Goal: Check status

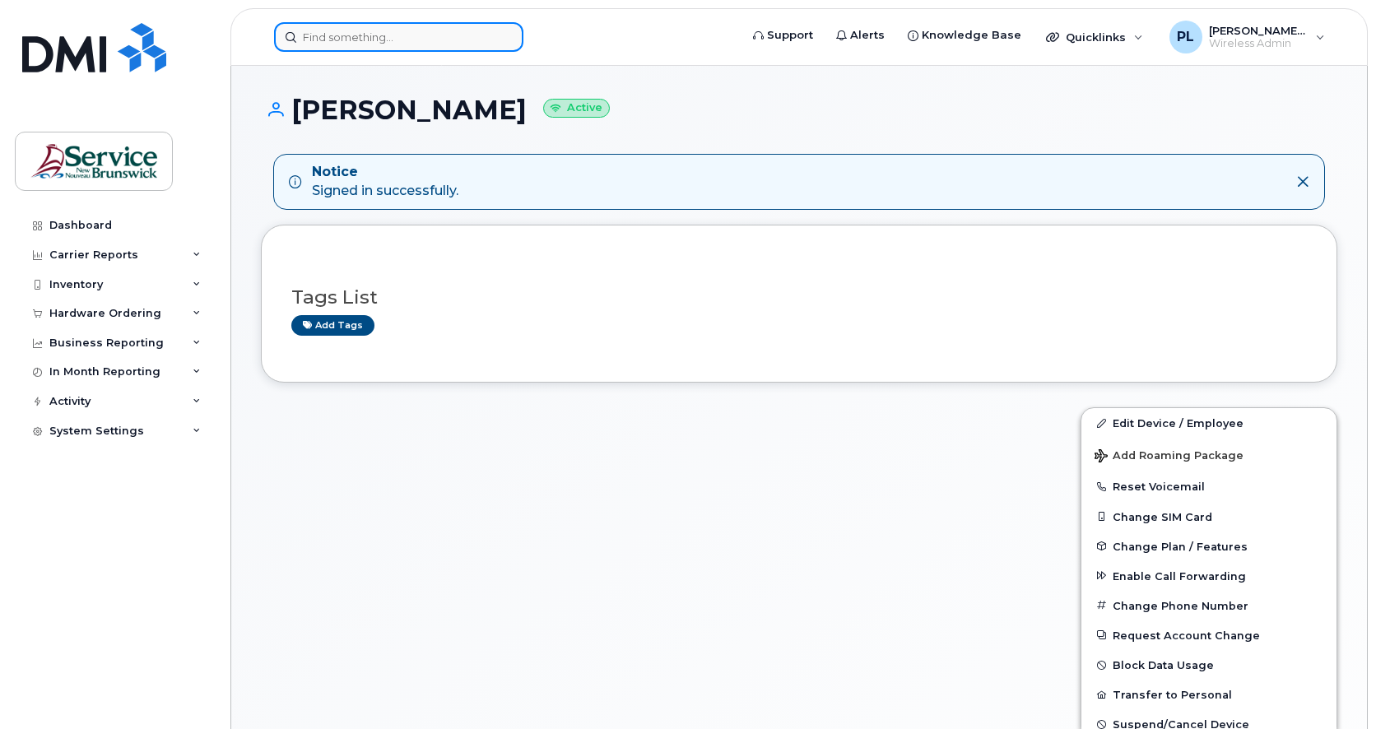
click at [361, 37] on input at bounding box center [398, 37] width 249 height 30
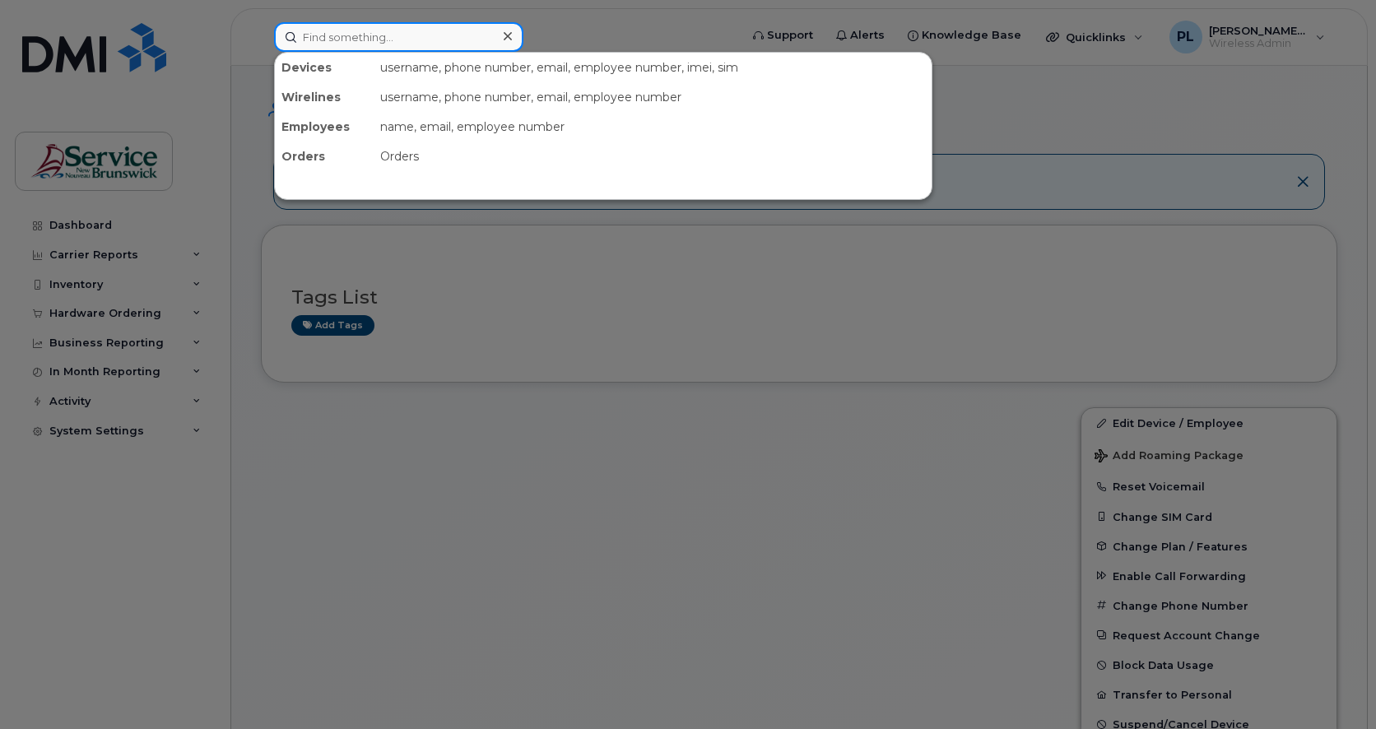
paste input "5064538740"
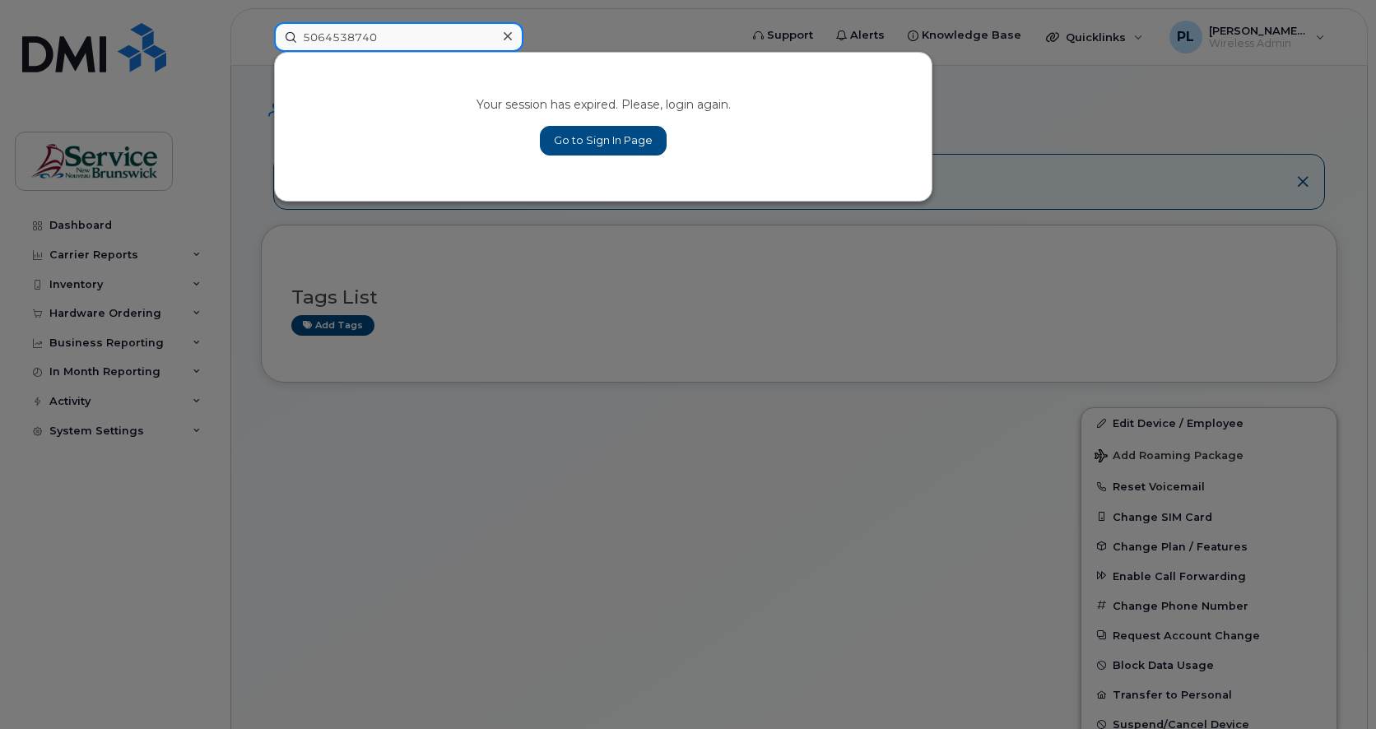
type input "5064538740"
click at [573, 142] on link "Go to Sign In Page" at bounding box center [603, 141] width 127 height 30
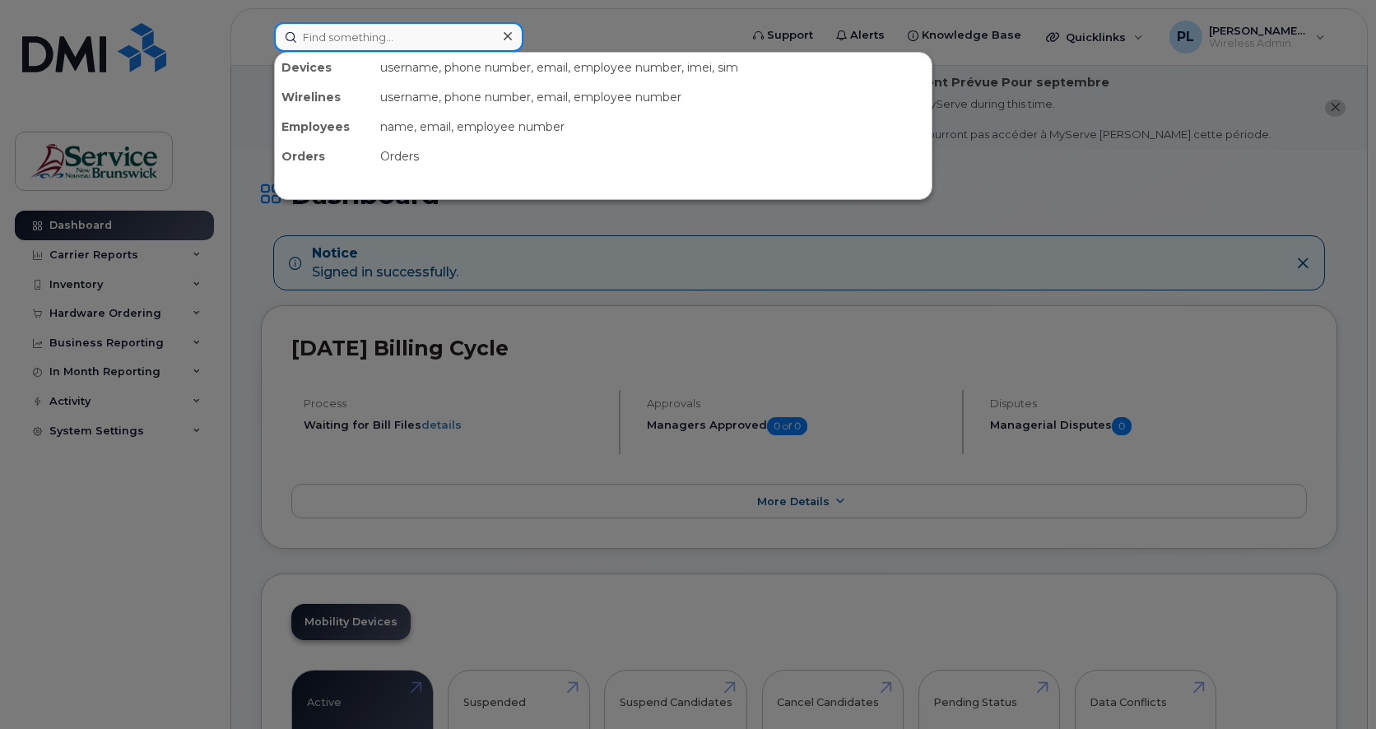
click at [336, 26] on input at bounding box center [398, 37] width 249 height 30
paste input "5064538740"
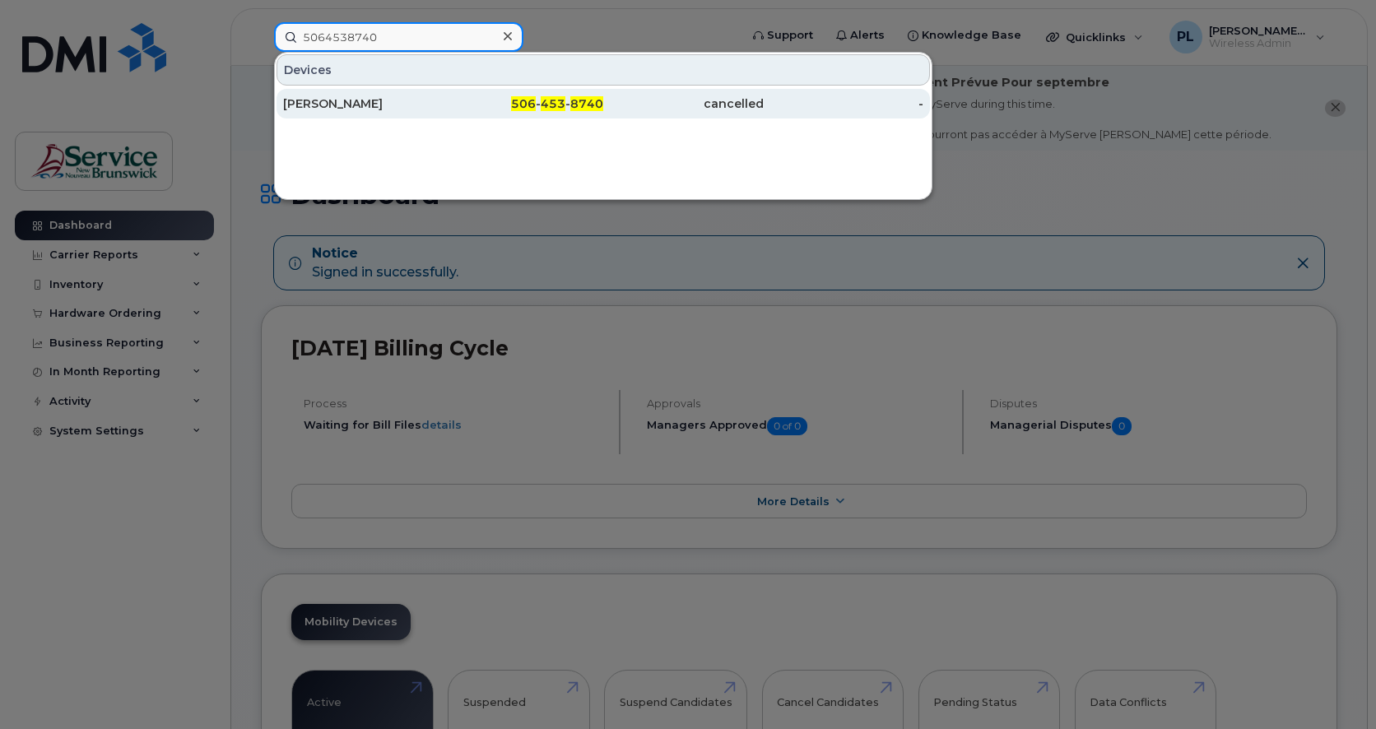
type input "5064538740"
click at [439, 94] on div "[PERSON_NAME]" at bounding box center [363, 104] width 160 height 30
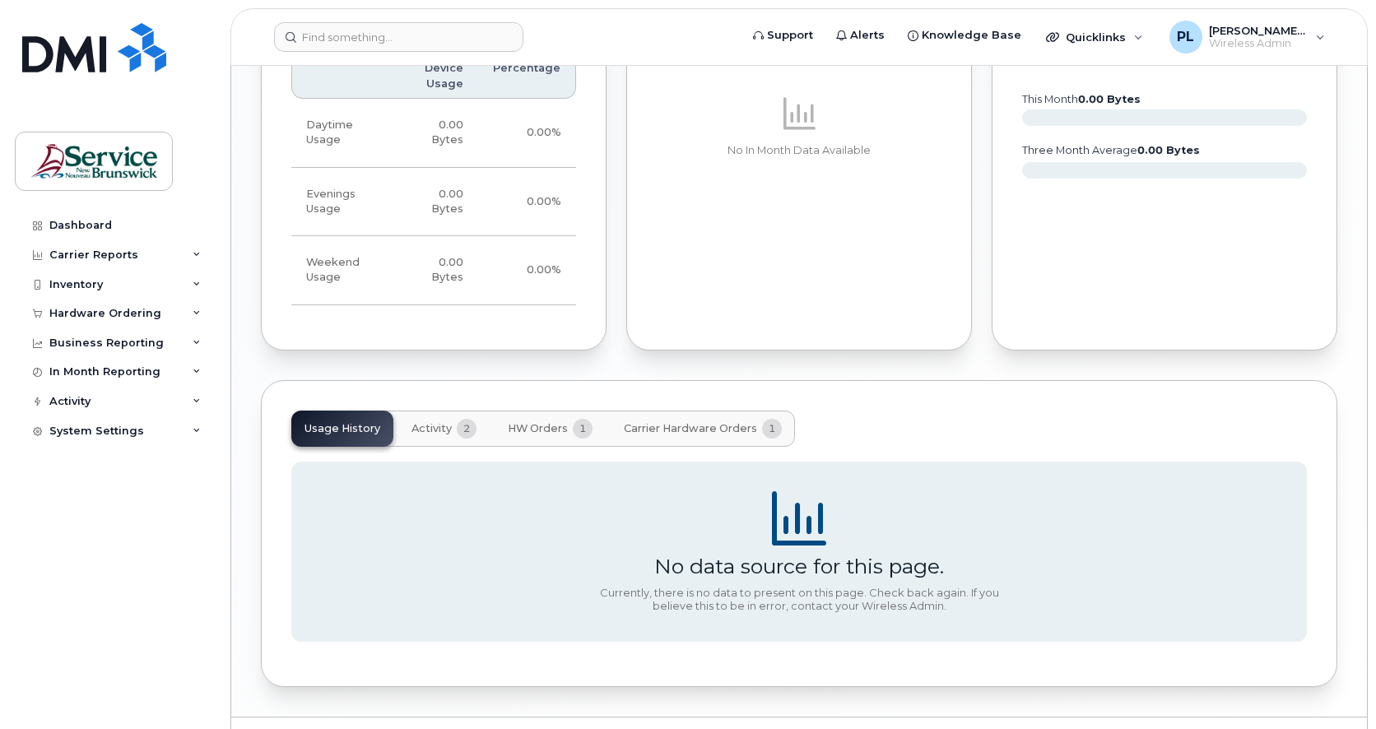
scroll to position [1312, 0]
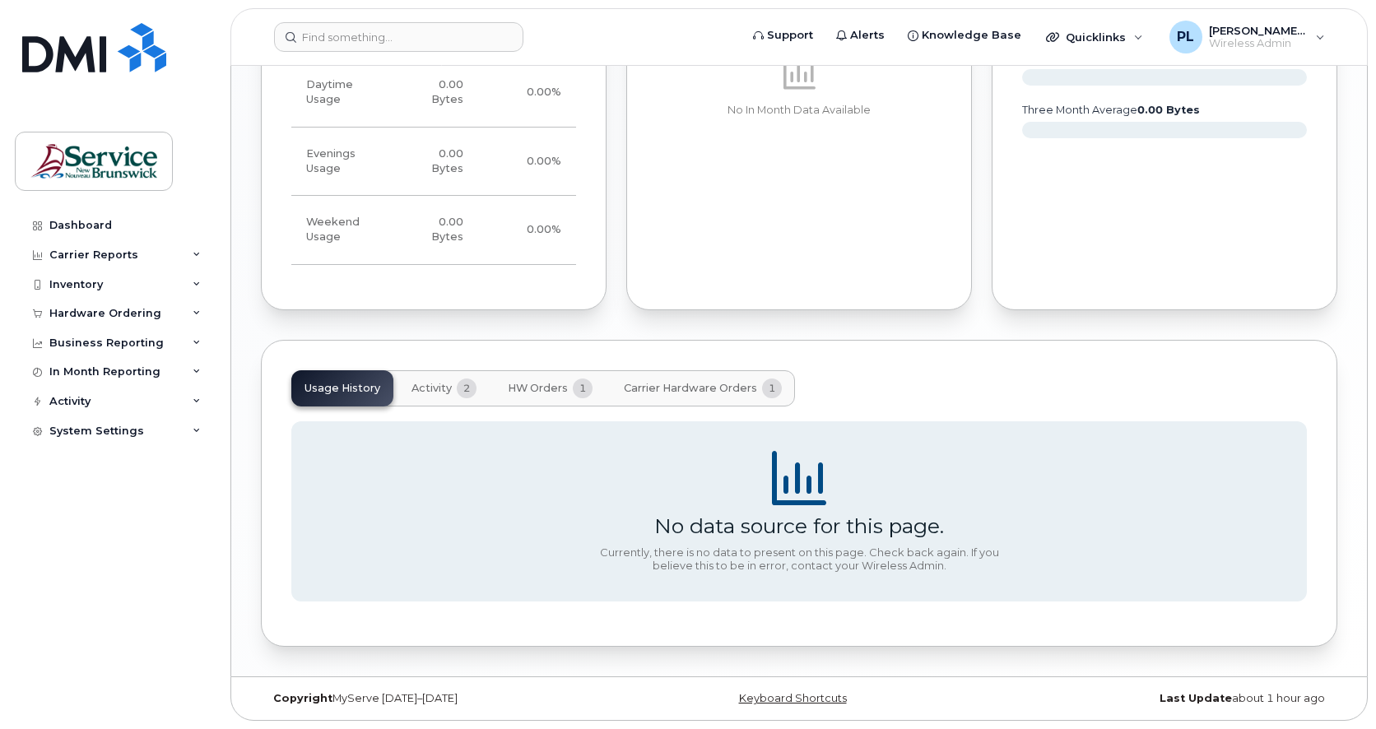
click at [360, 360] on div "Usage History Activity 2 HW Orders 1 Carrier Hardware Orders 1 No data source f…" at bounding box center [799, 494] width 1076 height 308
click at [490, 407] on div "No data source for this page. Currently, there is no data to present on this pa…" at bounding box center [798, 511] width 1015 height 211
click at [422, 388] on span "Activity" at bounding box center [431, 388] width 40 height 13
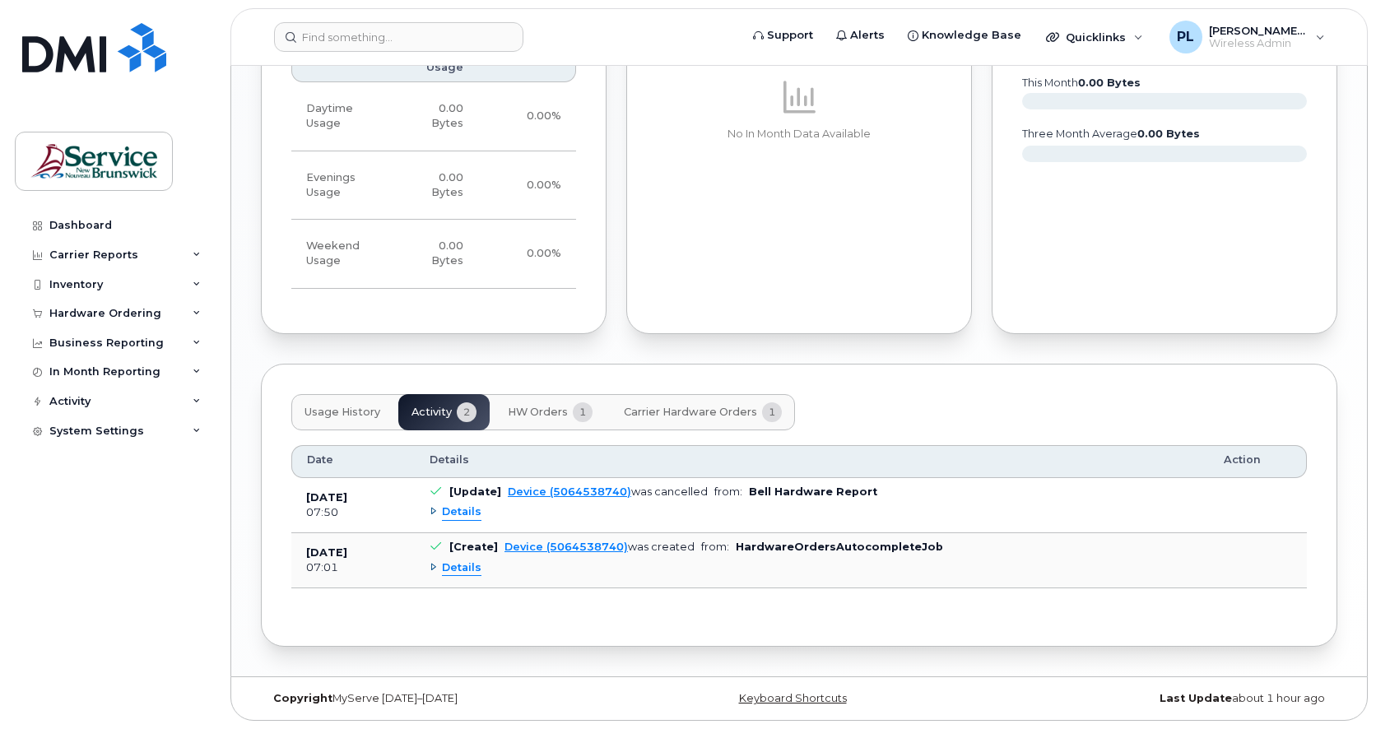
scroll to position [1289, 0]
click at [480, 577] on div "Details" at bounding box center [812, 568] width 764 height 26
click at [473, 574] on span "Details" at bounding box center [461, 568] width 39 height 16
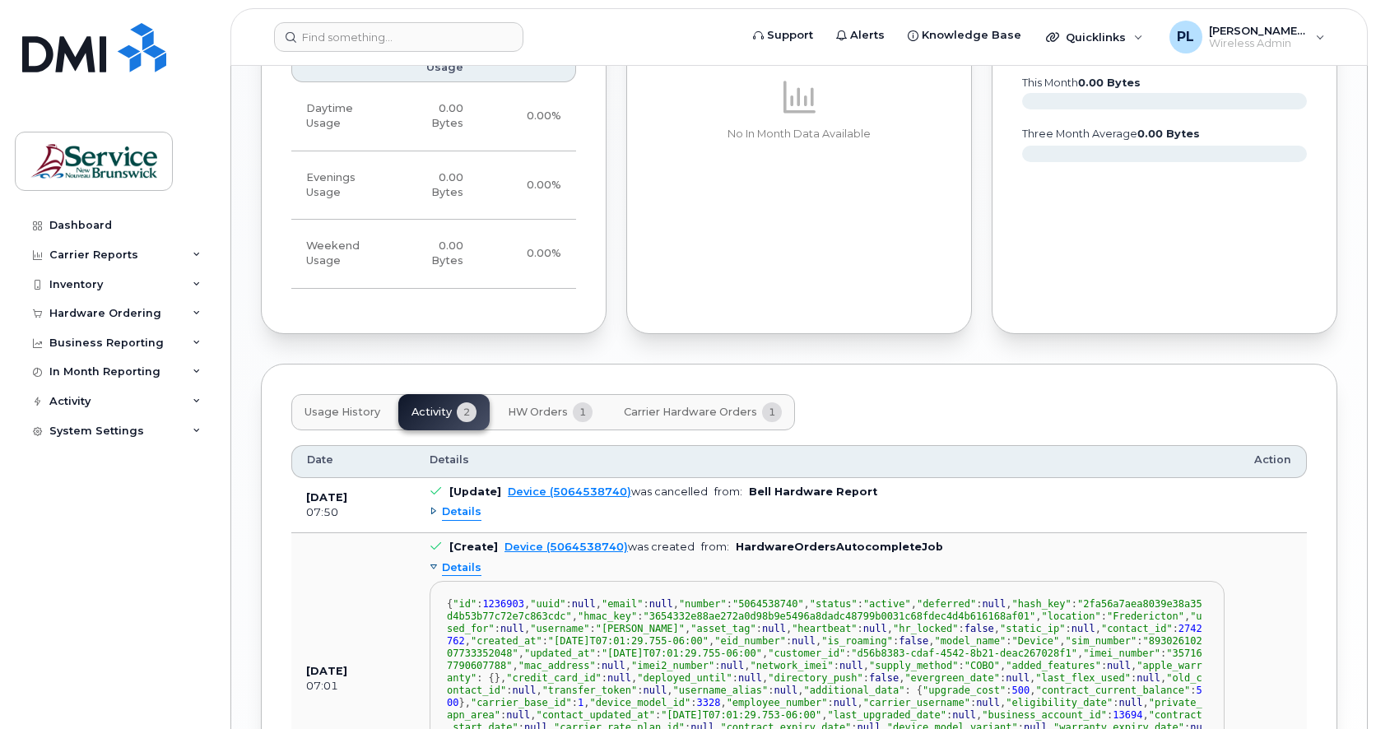
click at [453, 513] on span "Details" at bounding box center [461, 512] width 39 height 16
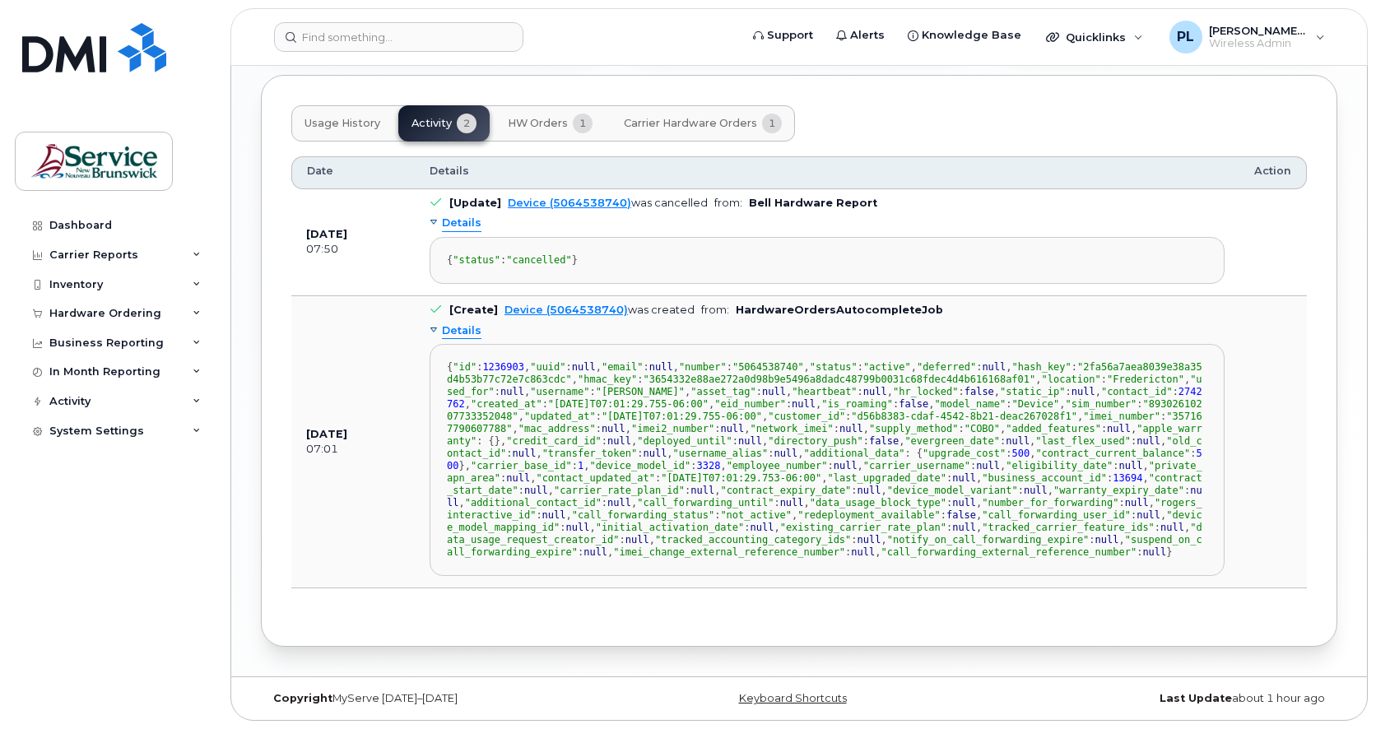
scroll to position [1178, 0]
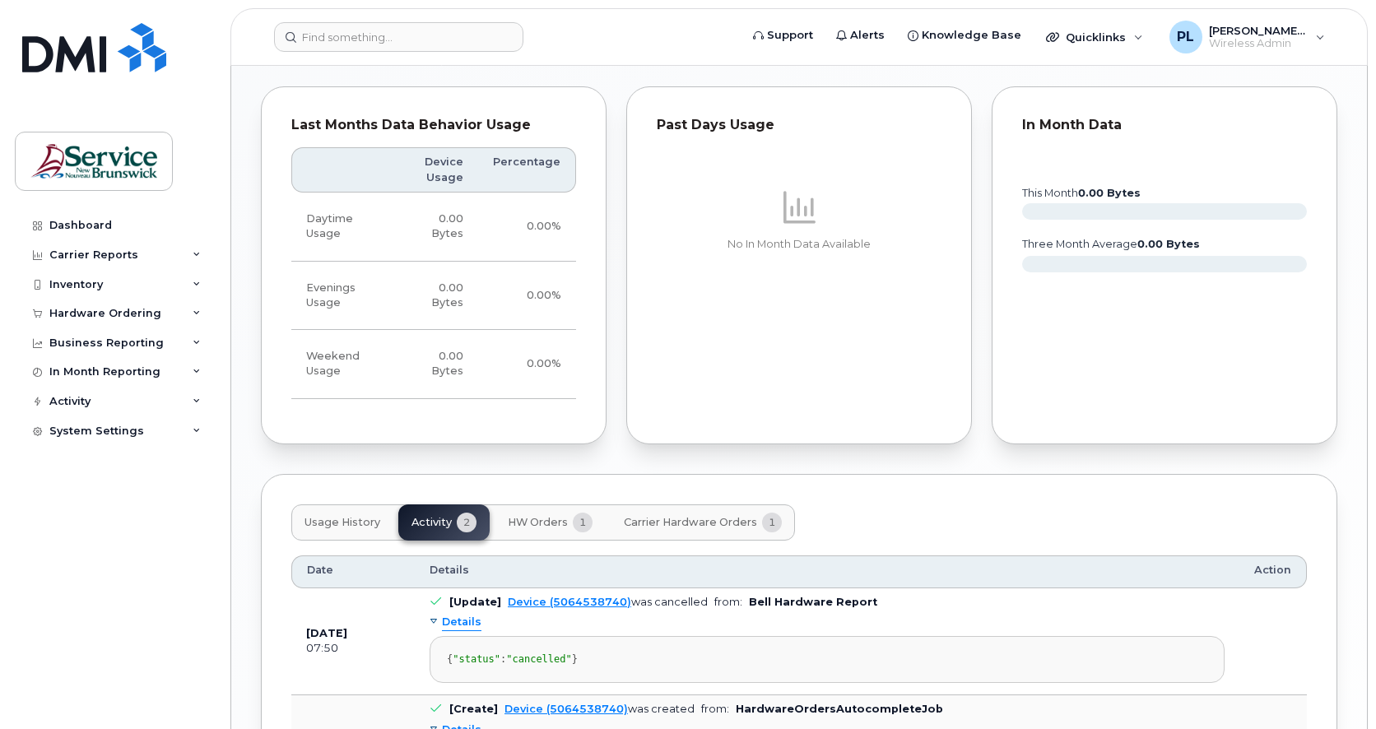
click at [511, 517] on span "HW Orders" at bounding box center [538, 522] width 60 height 13
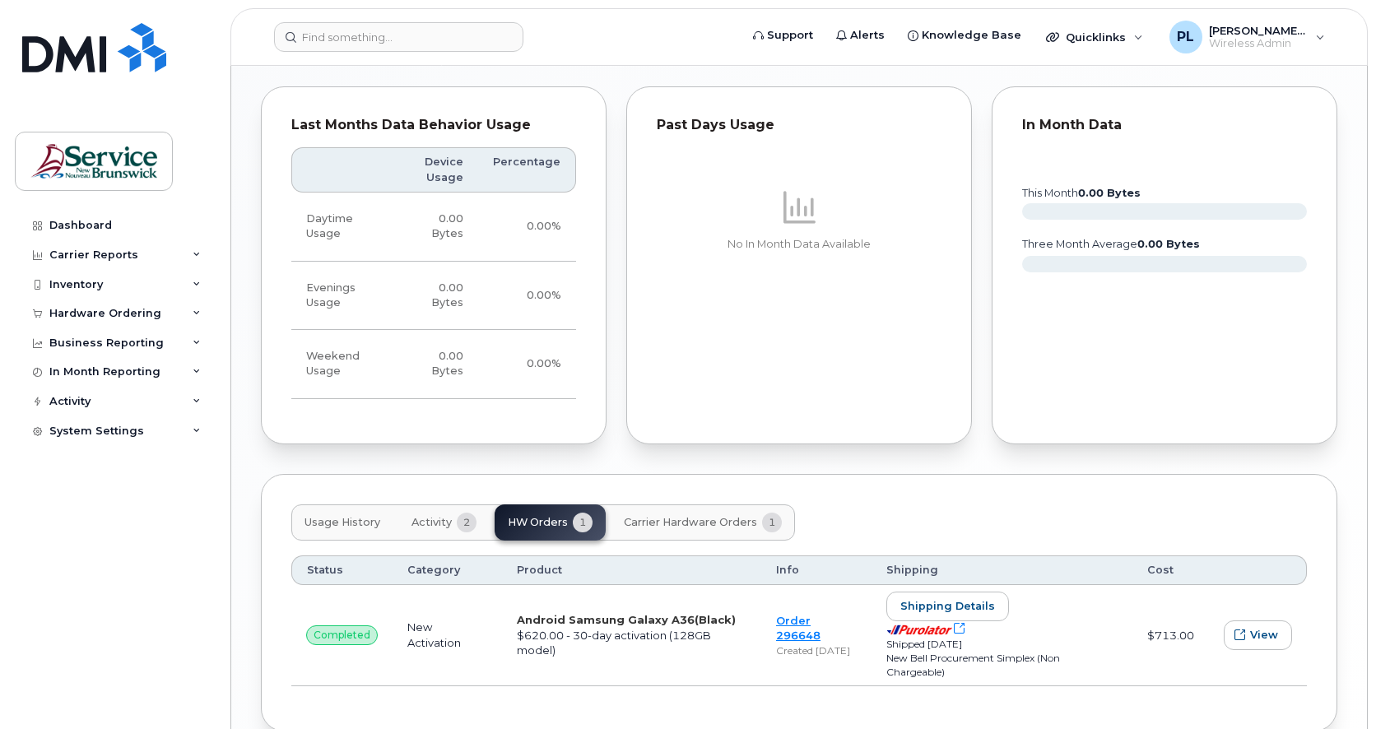
click at [681, 520] on span "Carrier Hardware Orders" at bounding box center [690, 522] width 133 height 13
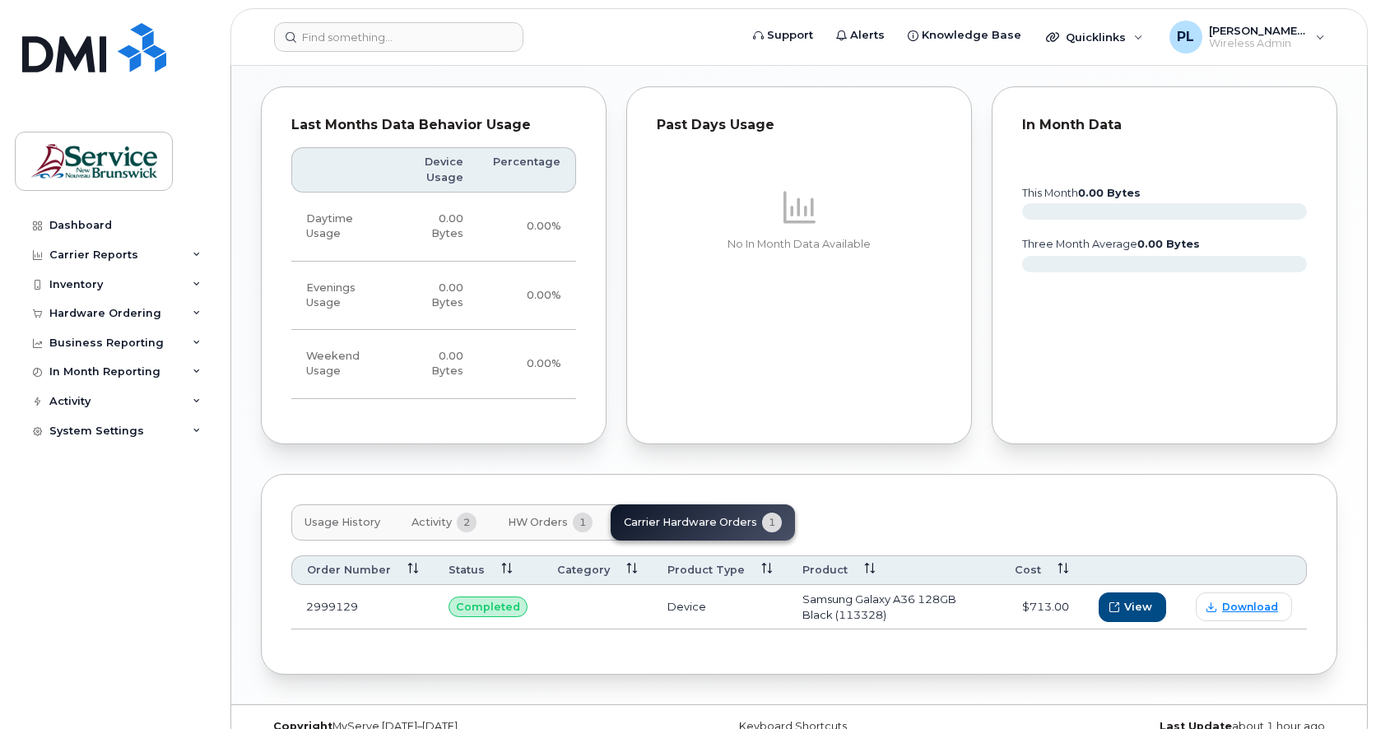
click at [548, 520] on span "HW Orders" at bounding box center [538, 522] width 60 height 13
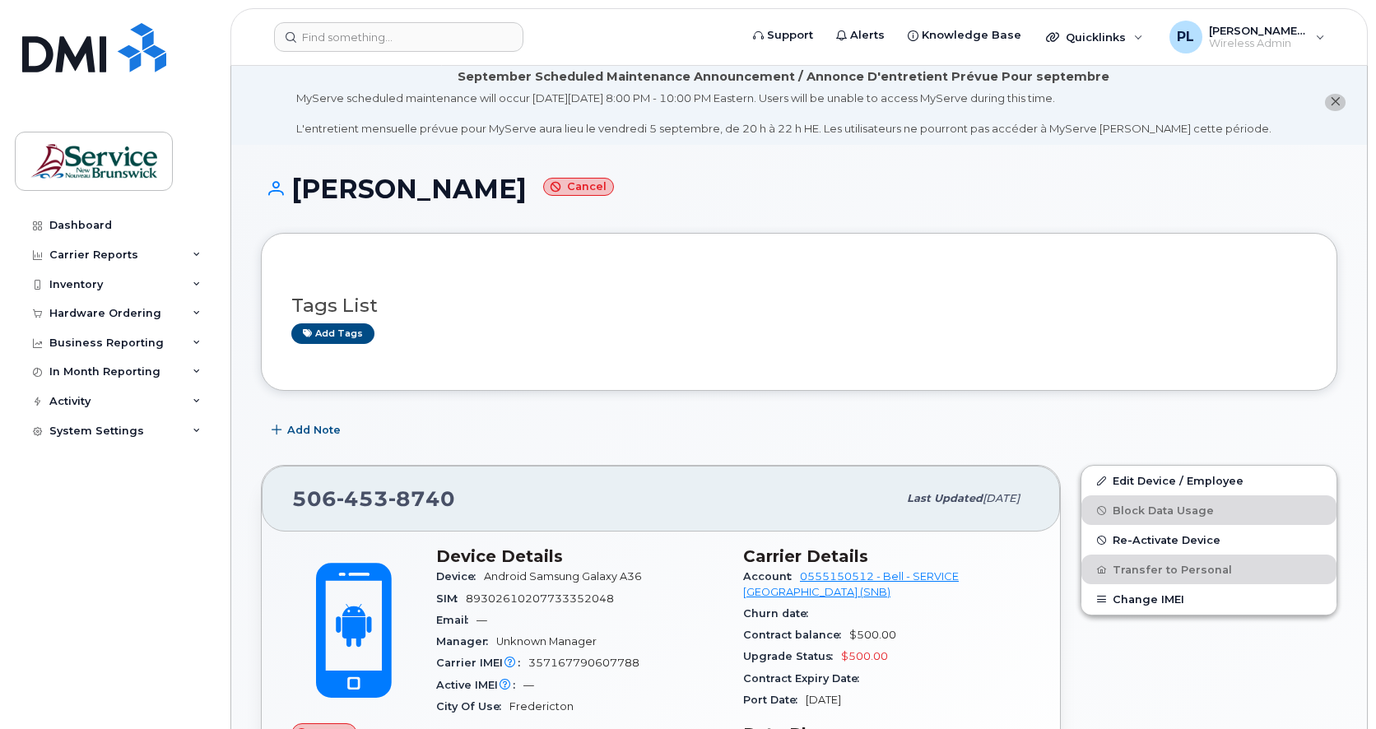
scroll to position [0, 0]
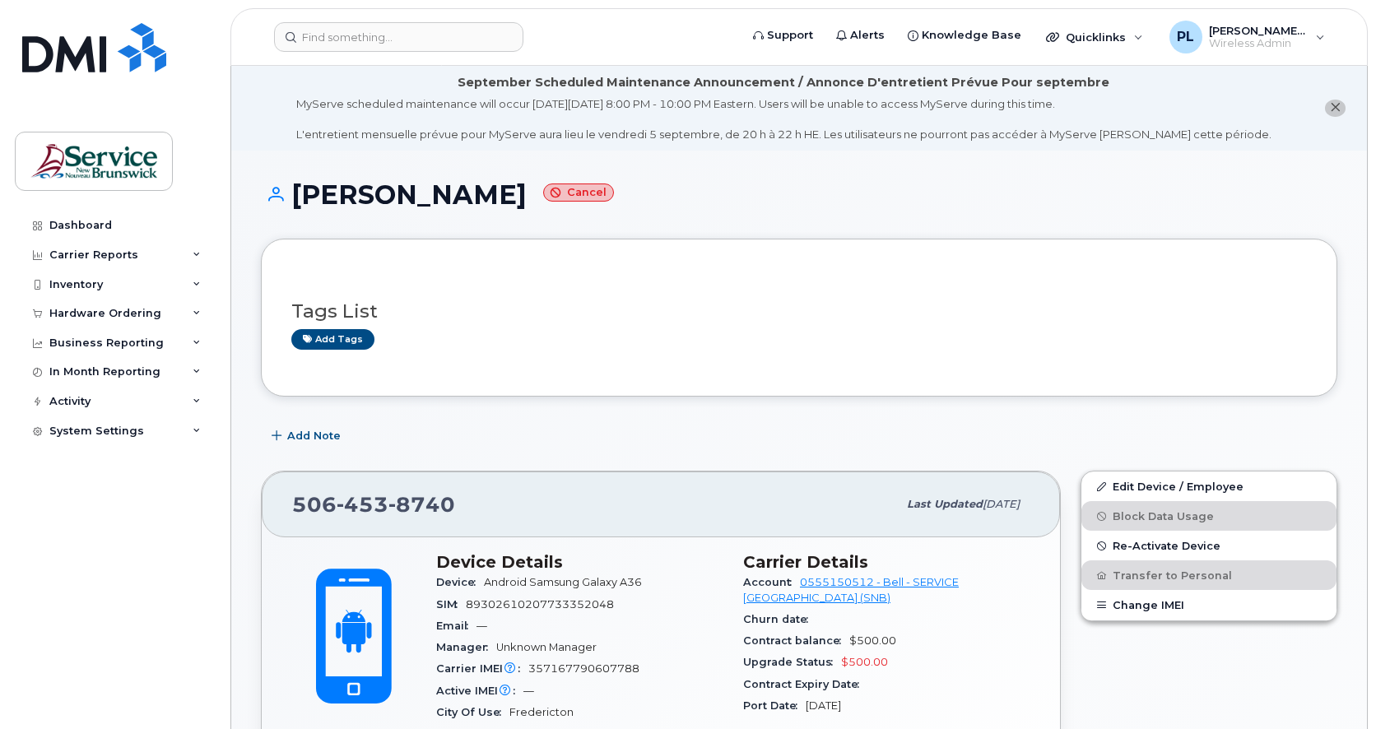
click at [1317, 207] on h1 "[PERSON_NAME] Cancel" at bounding box center [799, 194] width 1076 height 29
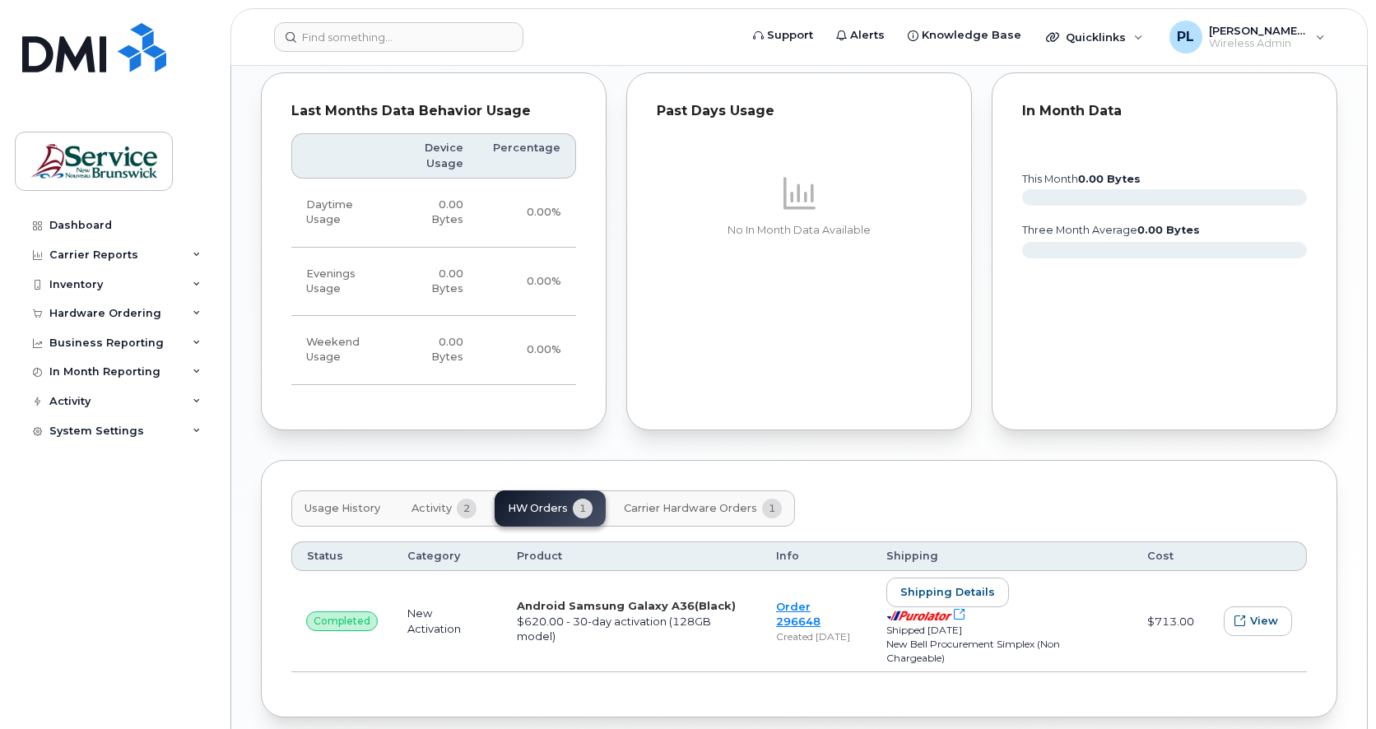
scroll to position [1263, 0]
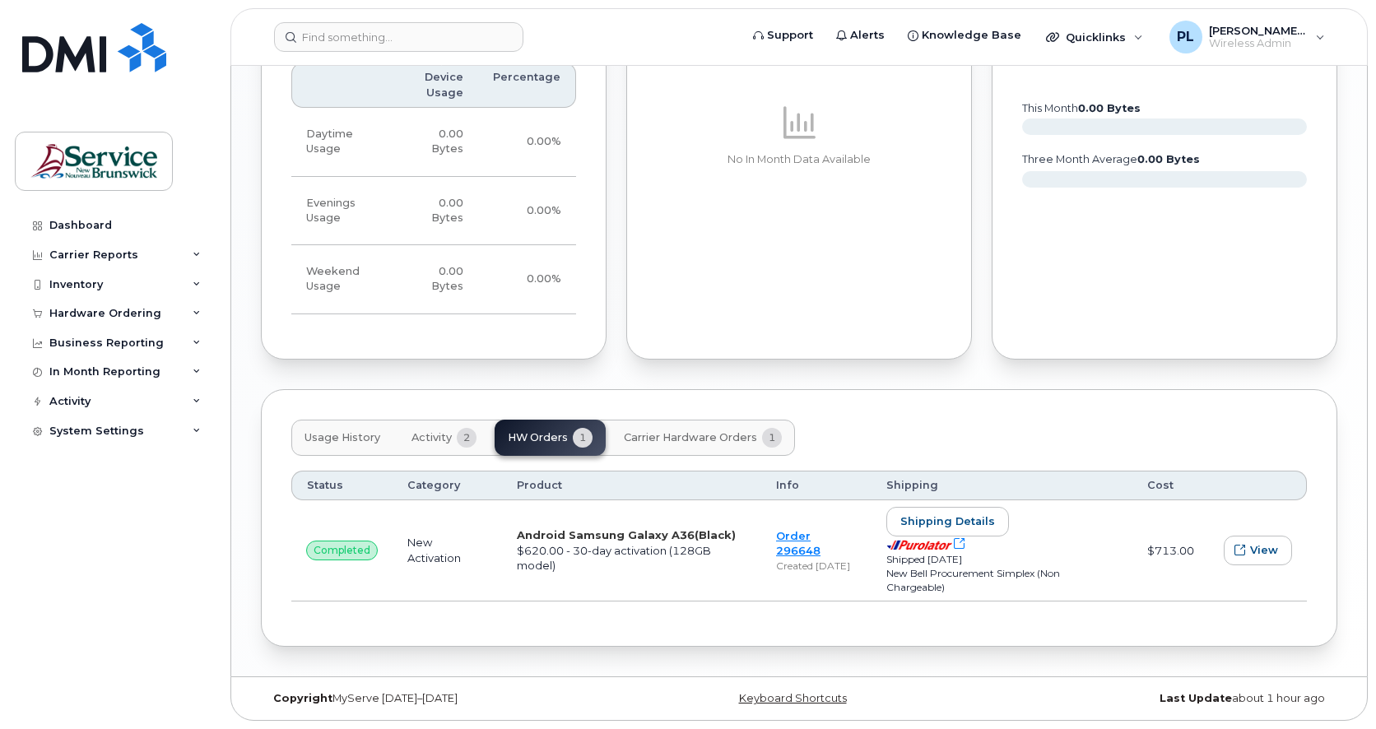
click at [710, 446] on button "Carrier Hardware Orders 1" at bounding box center [703, 438] width 184 height 36
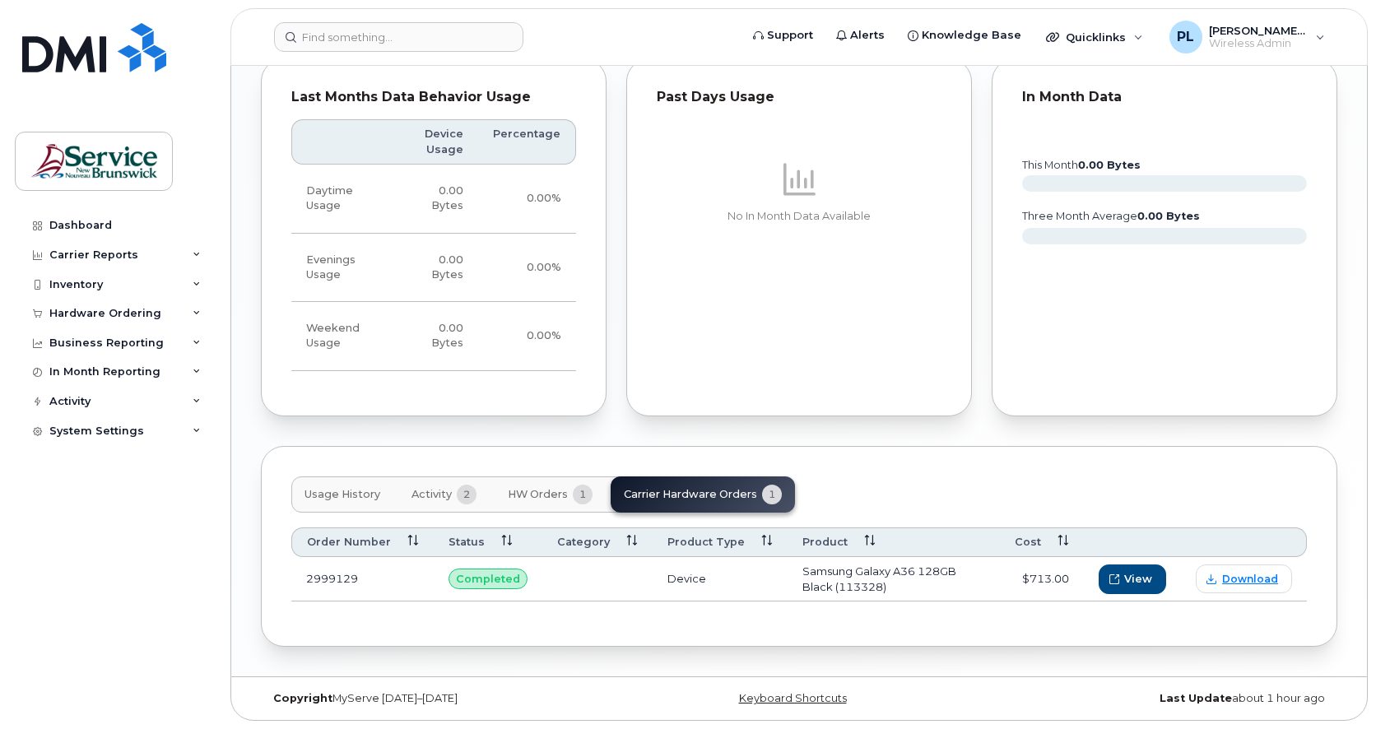
click at [527, 503] on button "HW Orders 1" at bounding box center [550, 494] width 111 height 36
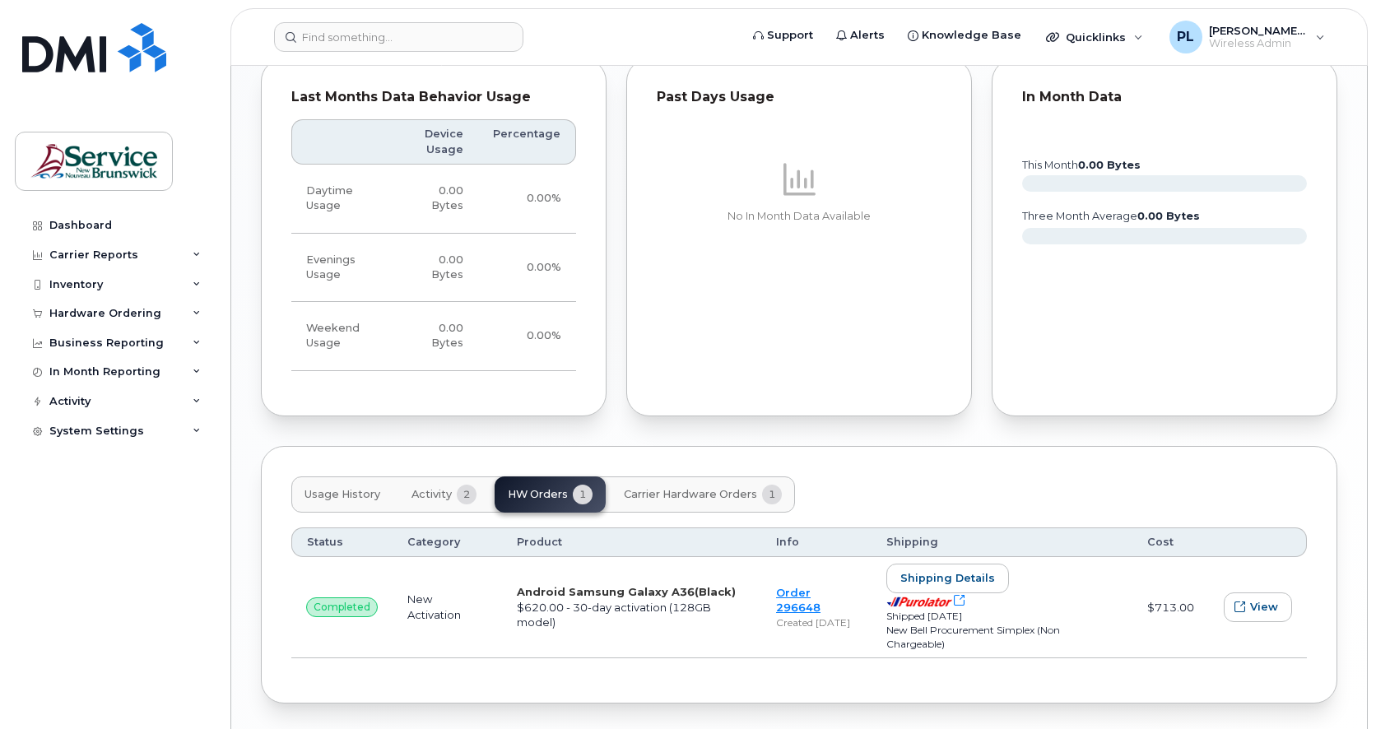
click at [421, 489] on span "Activity" at bounding box center [431, 494] width 40 height 13
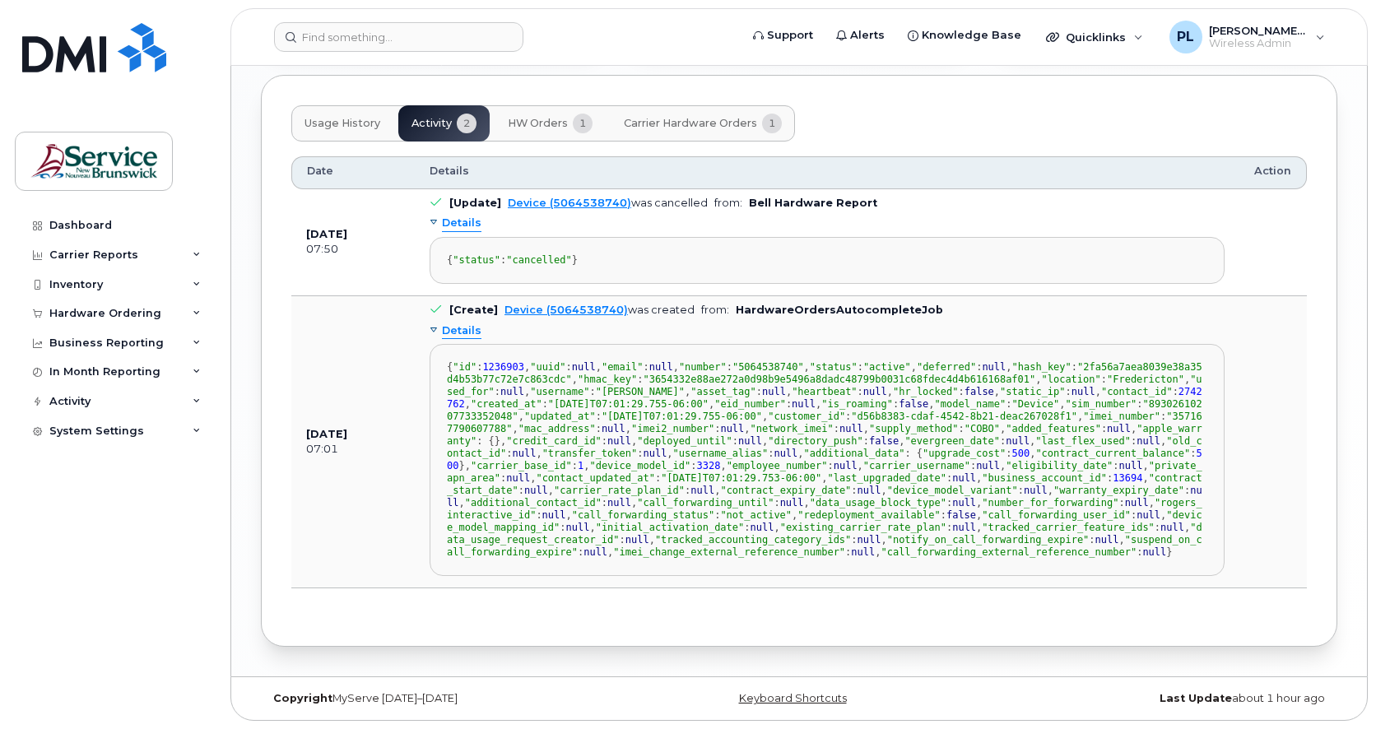
scroll to position [1618, 0]
click at [534, 117] on span "HW Orders" at bounding box center [538, 123] width 60 height 13
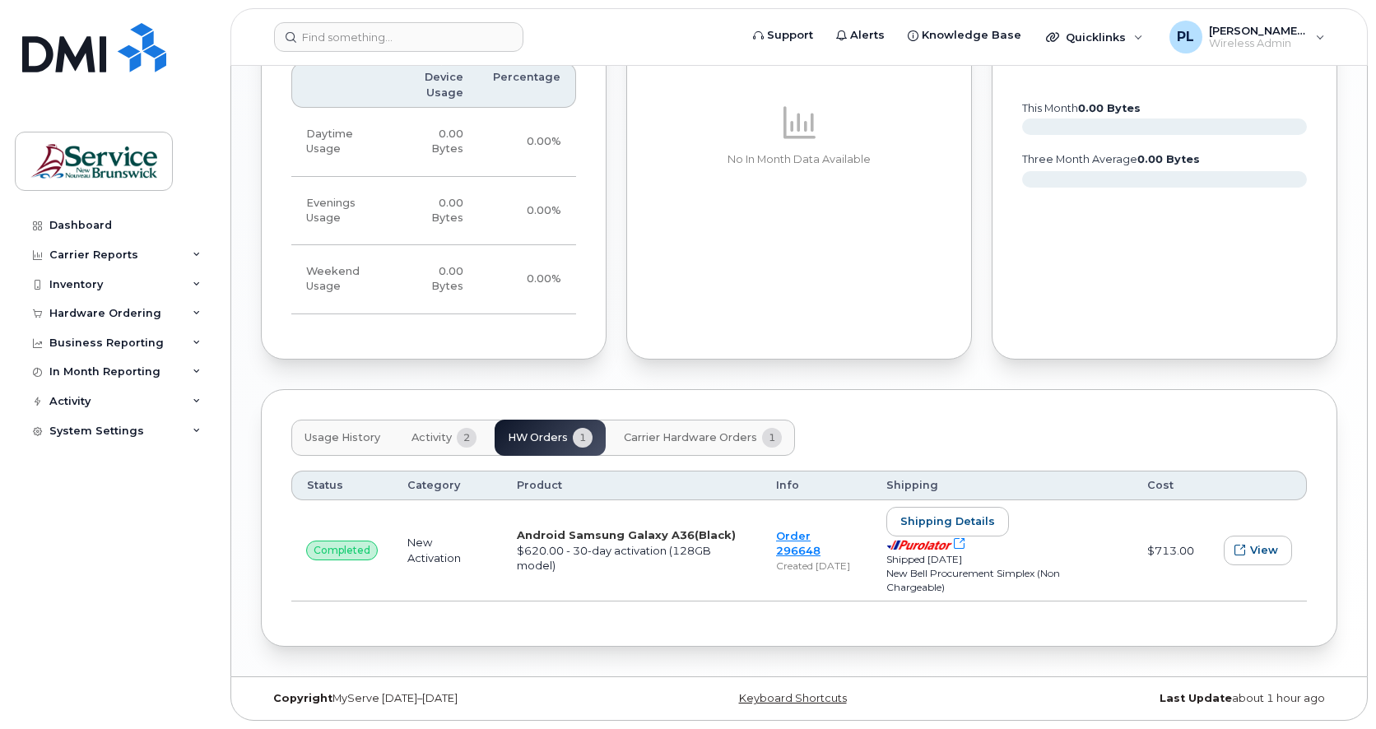
scroll to position [1263, 0]
click at [796, 535] on link "Order 296648" at bounding box center [798, 543] width 44 height 29
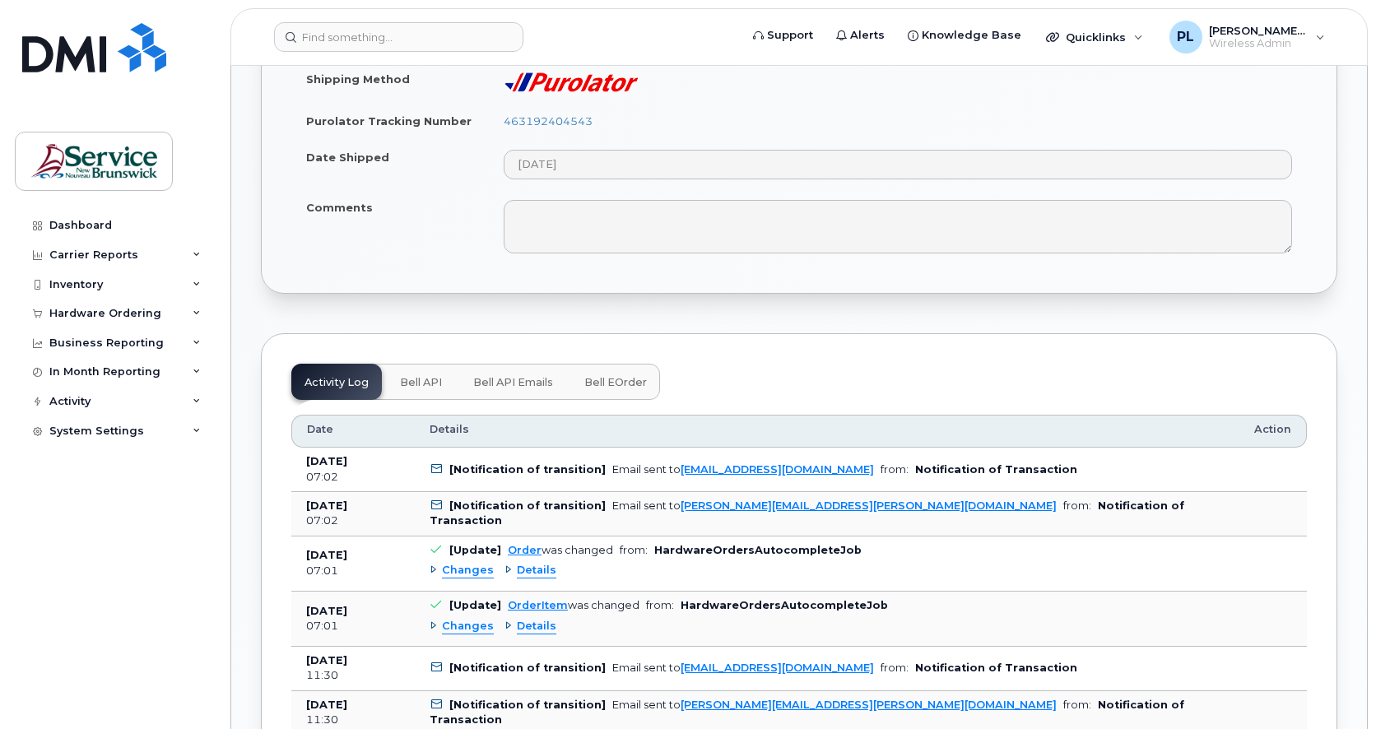
scroll to position [1097, 0]
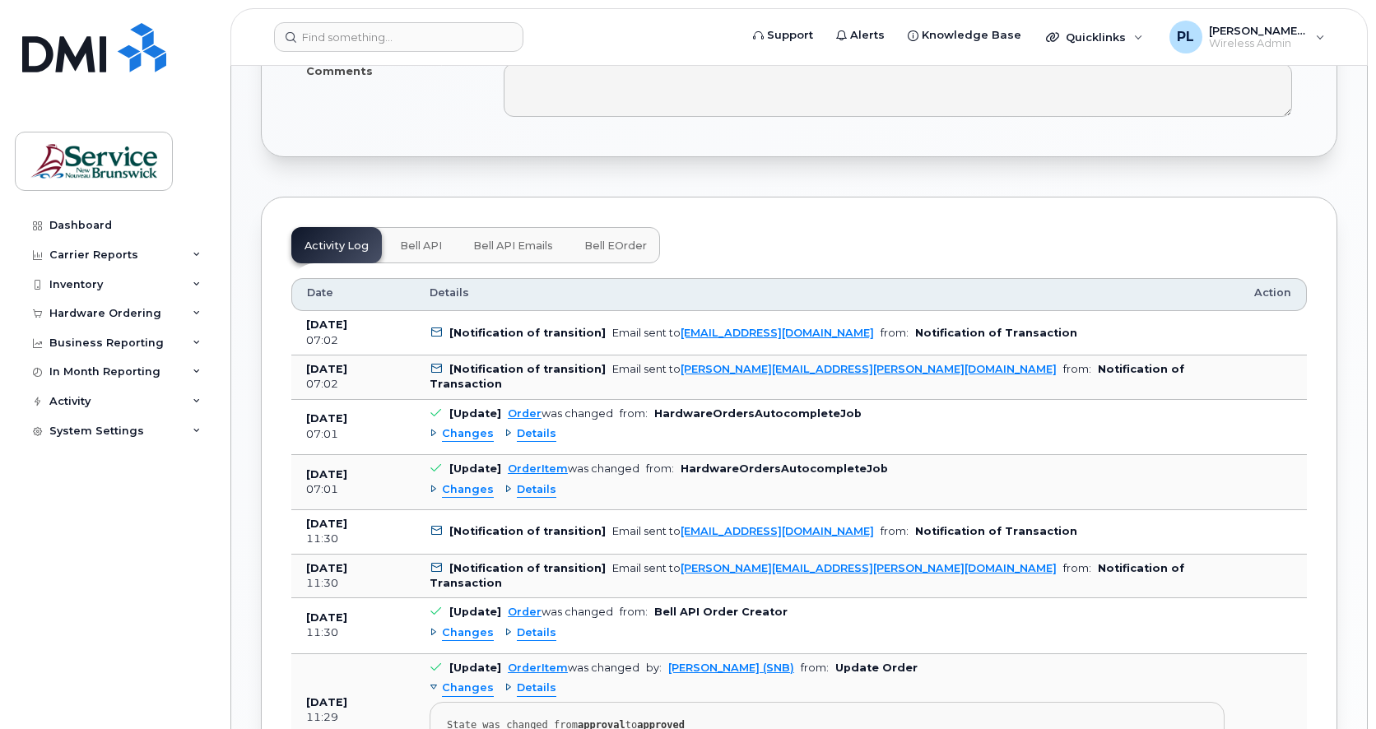
click at [461, 430] on span "Changes" at bounding box center [468, 434] width 52 height 16
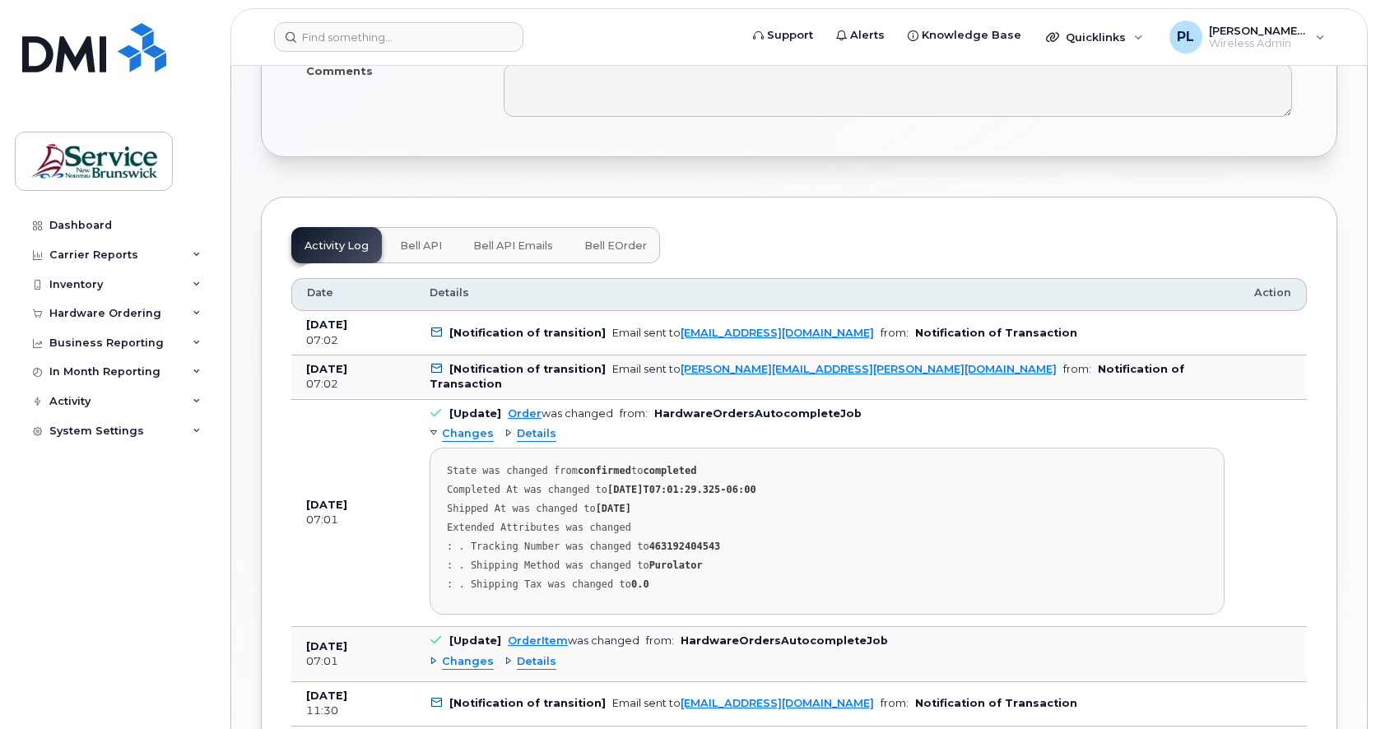
click at [537, 435] on span "Details" at bounding box center [536, 434] width 39 height 16
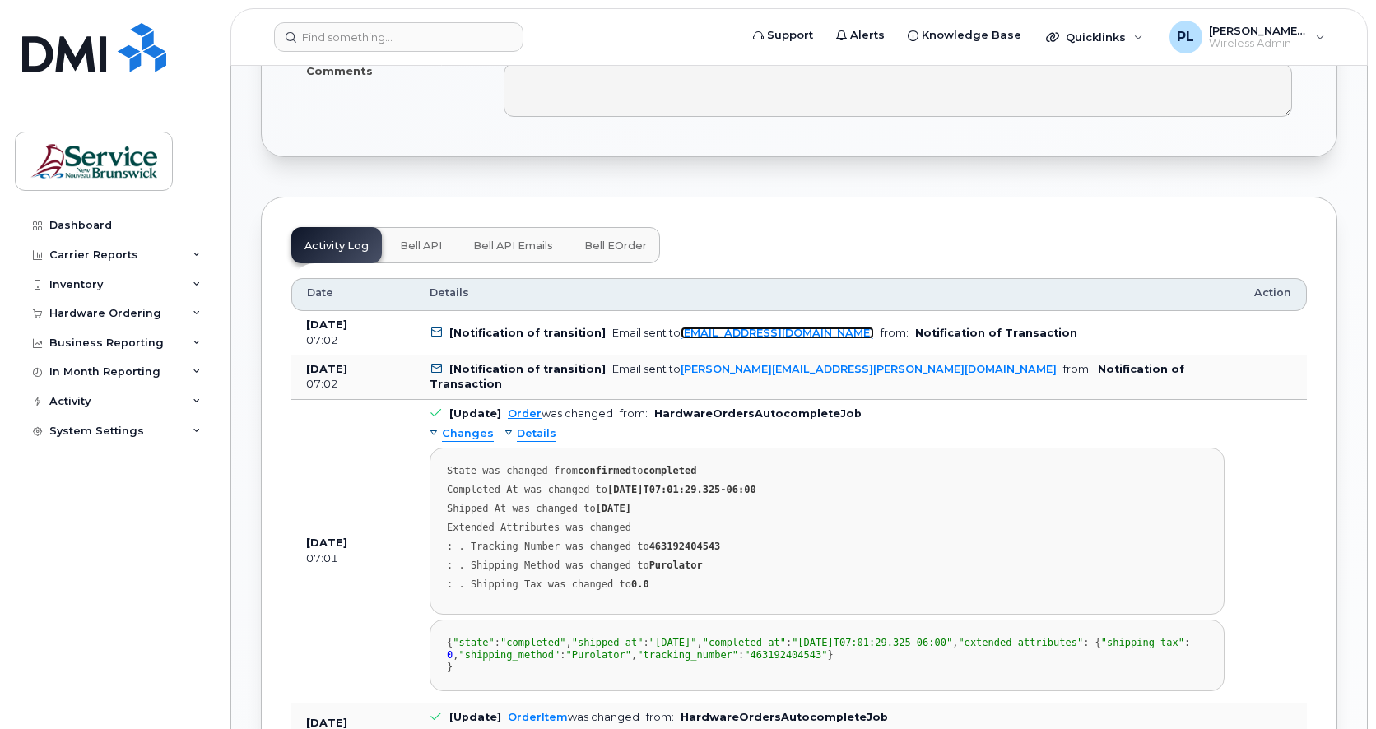
click at [719, 332] on link "SNBTelecom@snb.ca" at bounding box center [776, 333] width 193 height 12
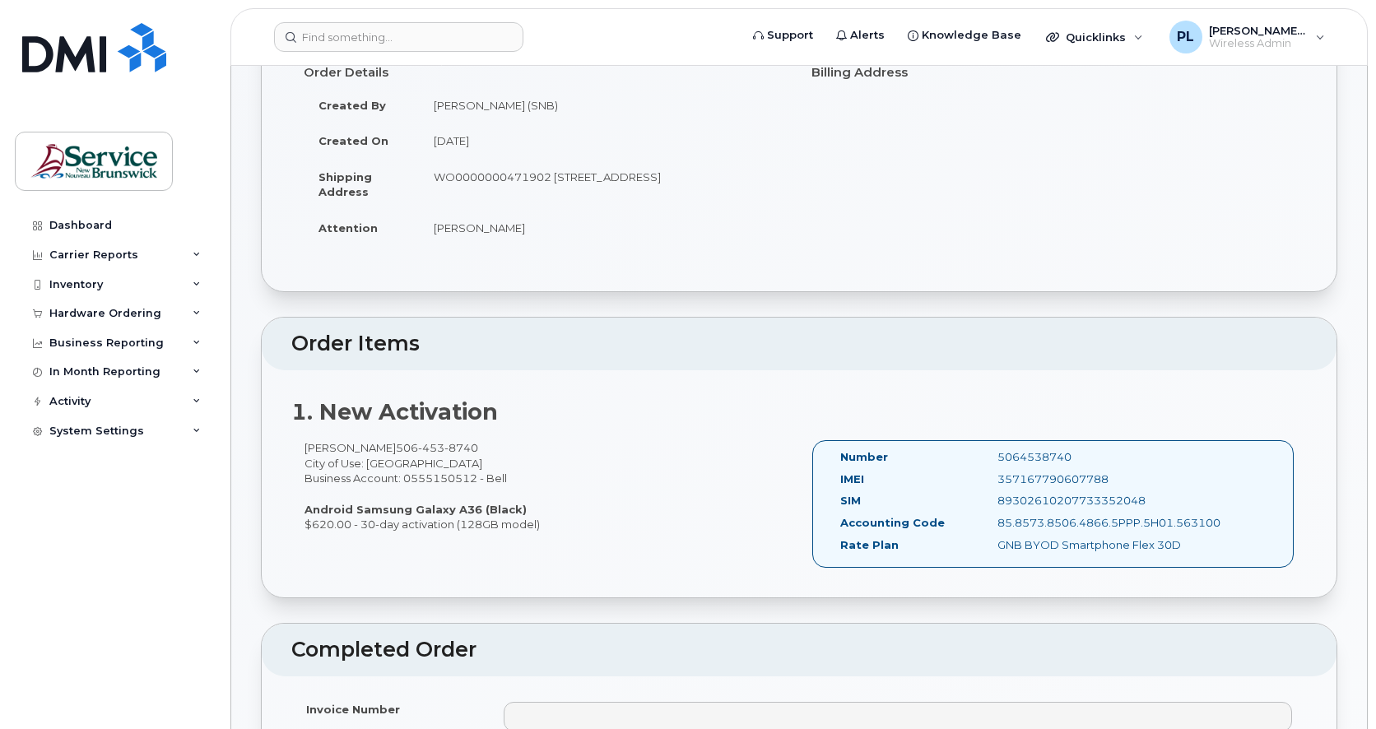
scroll to position [0, 0]
